Goal: Information Seeking & Learning: Find specific fact

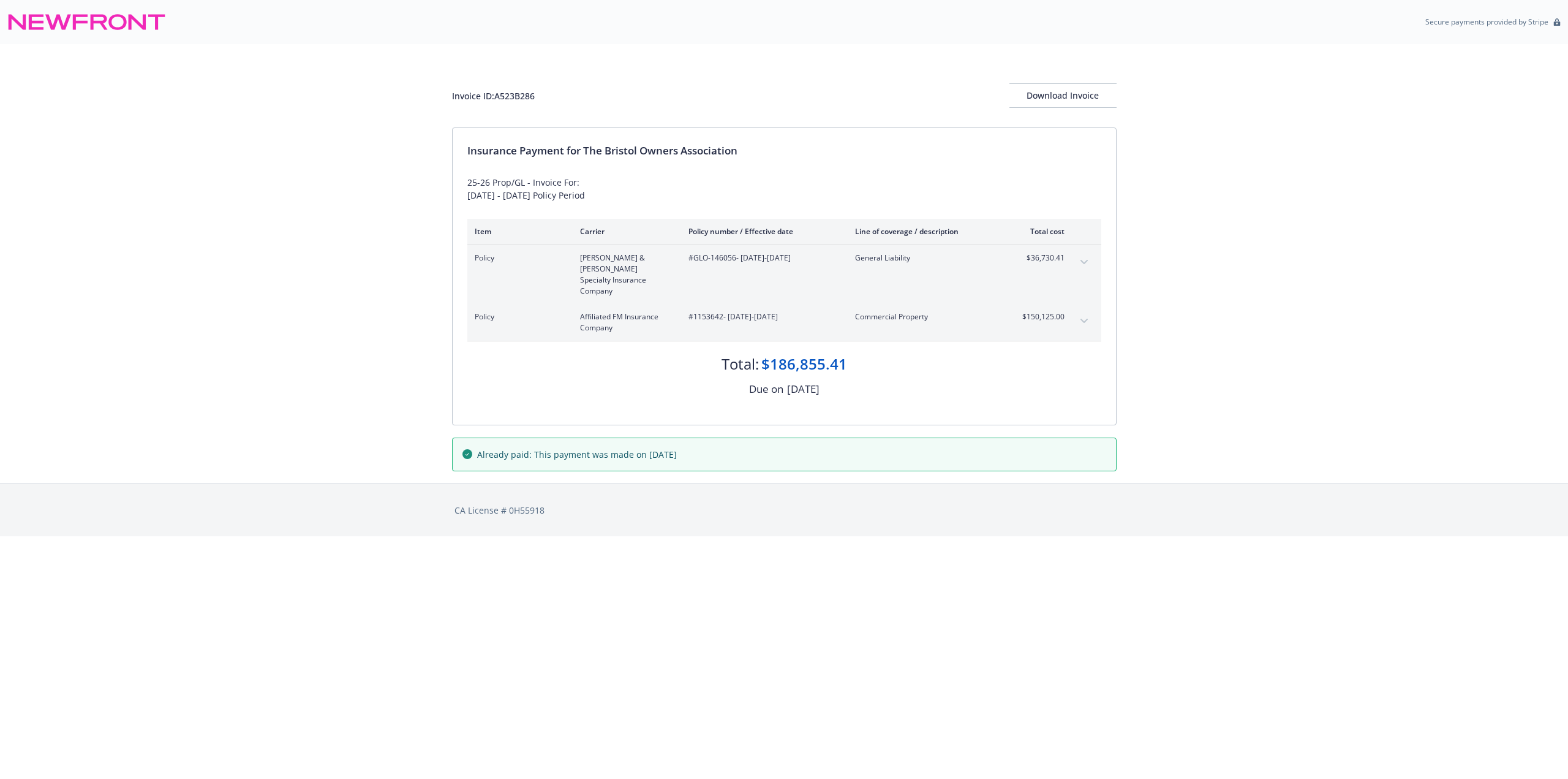
drag, startPoint x: 535, startPoint y: 432, endPoint x: 706, endPoint y: 433, distance: 171.0
click at [706, 448] on div "Already paid: This payment was made on [DATE]" at bounding box center [784, 454] width 644 height 13
drag, startPoint x: 855, startPoint y: 345, endPoint x: 775, endPoint y: 343, distance: 80.0
click at [775, 343] on div "Total: $186,855.41" at bounding box center [784, 358] width 634 height 33
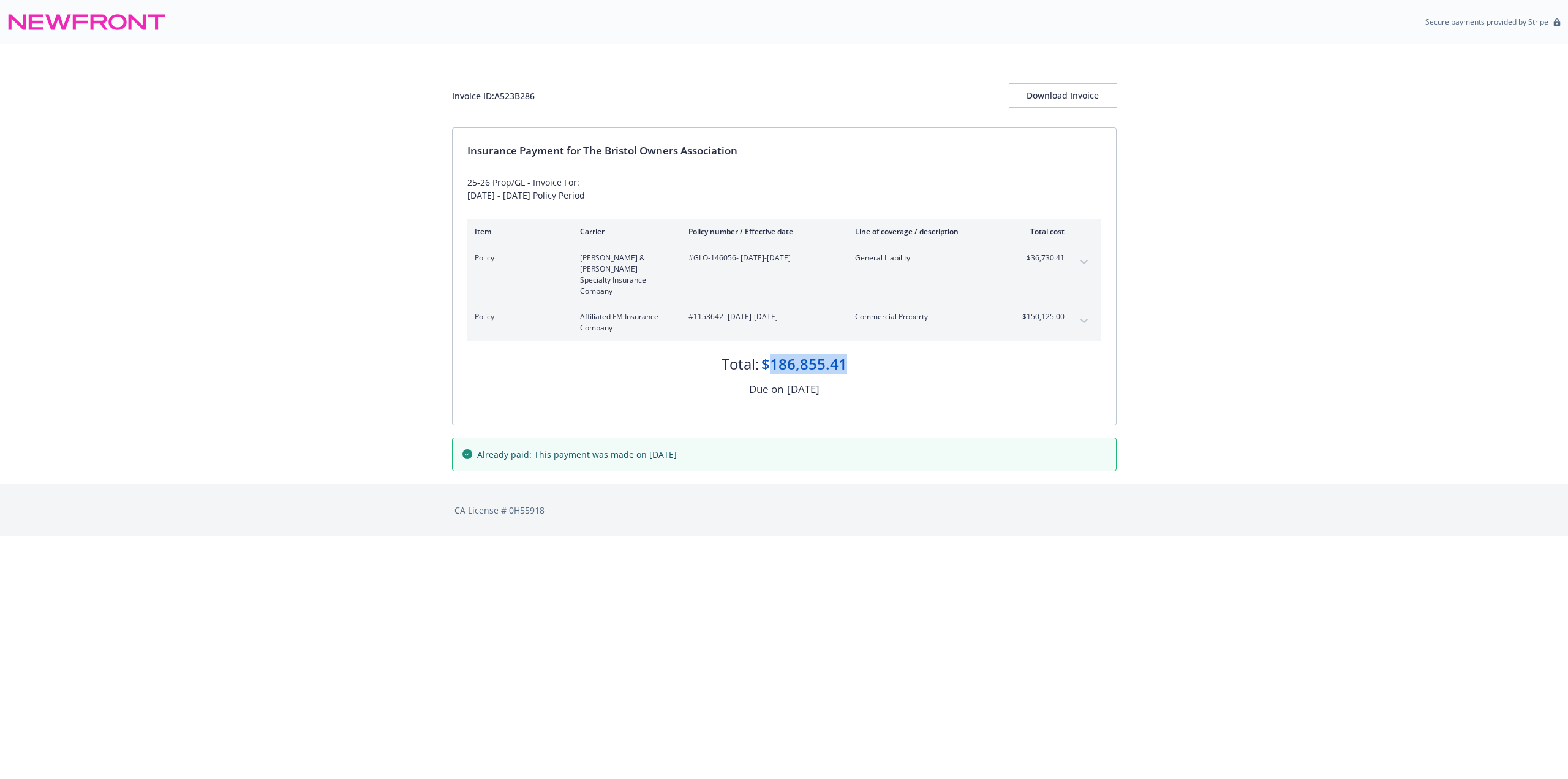
copy div "186,855.41"
click at [1215, 381] on div "Invoice ID: A523B286 Download Invoice Insurance Payment for The Bristol Owners …" at bounding box center [784, 264] width 1568 height 439
